Goal: Task Accomplishment & Management: Manage account settings

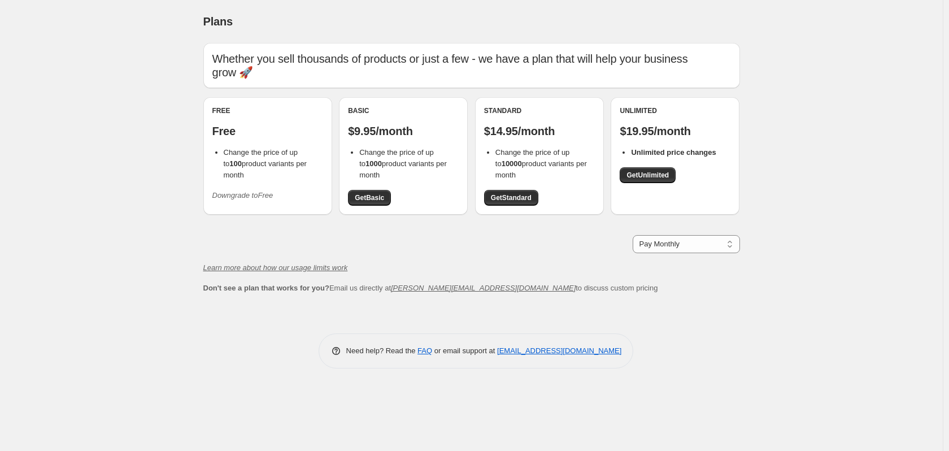
click at [257, 191] on icon "Downgrade to Free" at bounding box center [242, 195] width 61 height 8
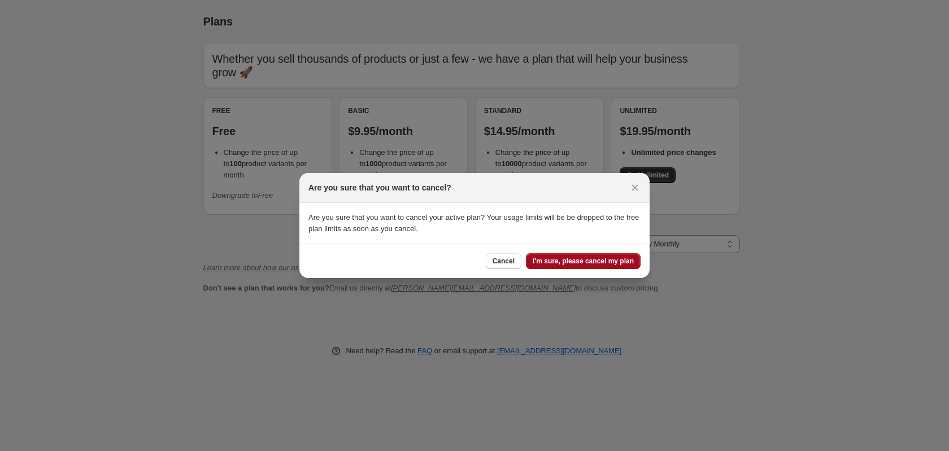
click at [635, 258] on button "I'm sure, please cancel my plan" at bounding box center [583, 261] width 115 height 16
